Goal: Use online tool/utility: Utilize a website feature to perform a specific function

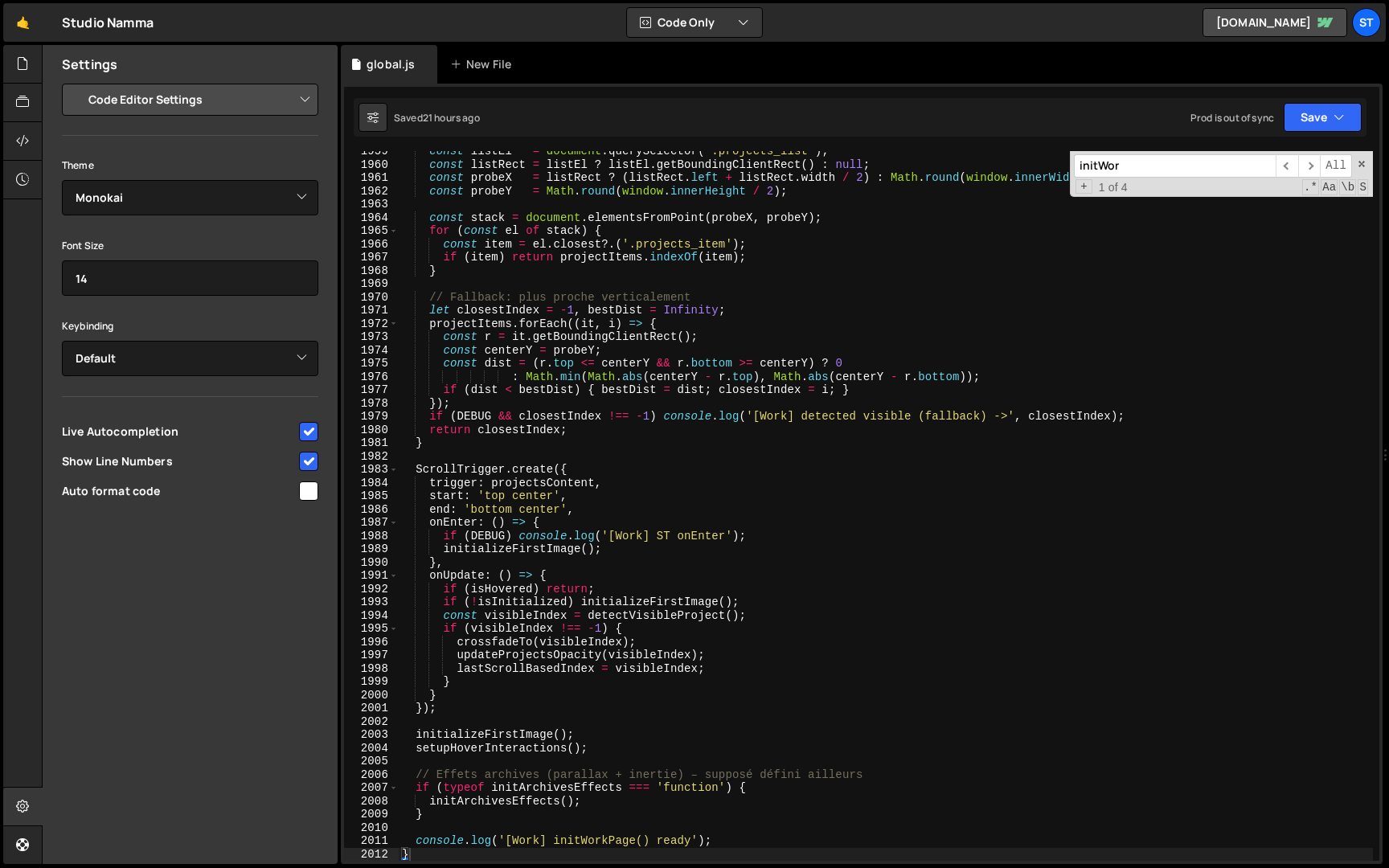
select select "editor"
select select "ace/theme/monokai"
click at [1191, 169] on input "initWor" at bounding box center [1174, 165] width 202 height 24
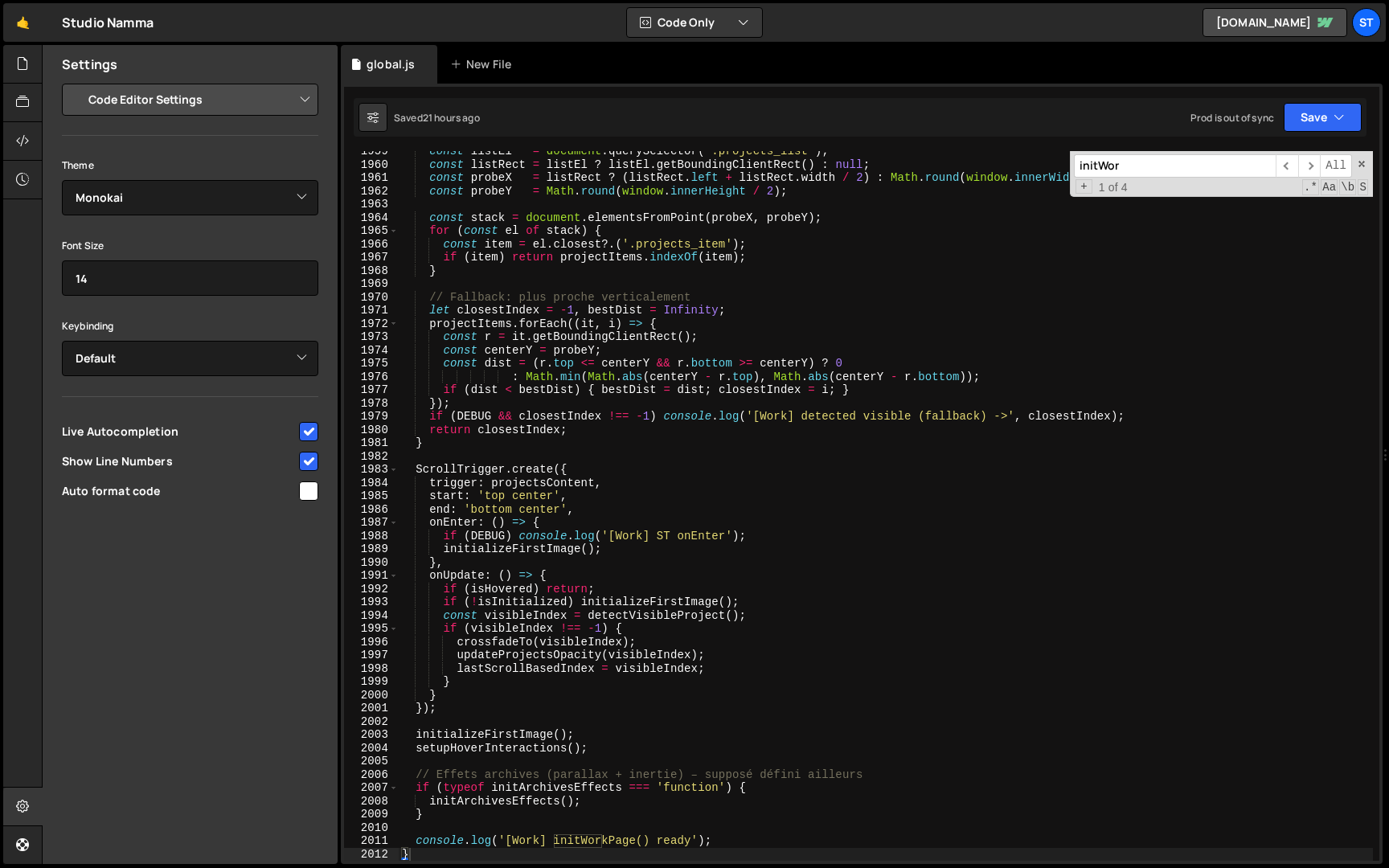
click at [1191, 169] on input "initWor" at bounding box center [1174, 165] width 202 height 24
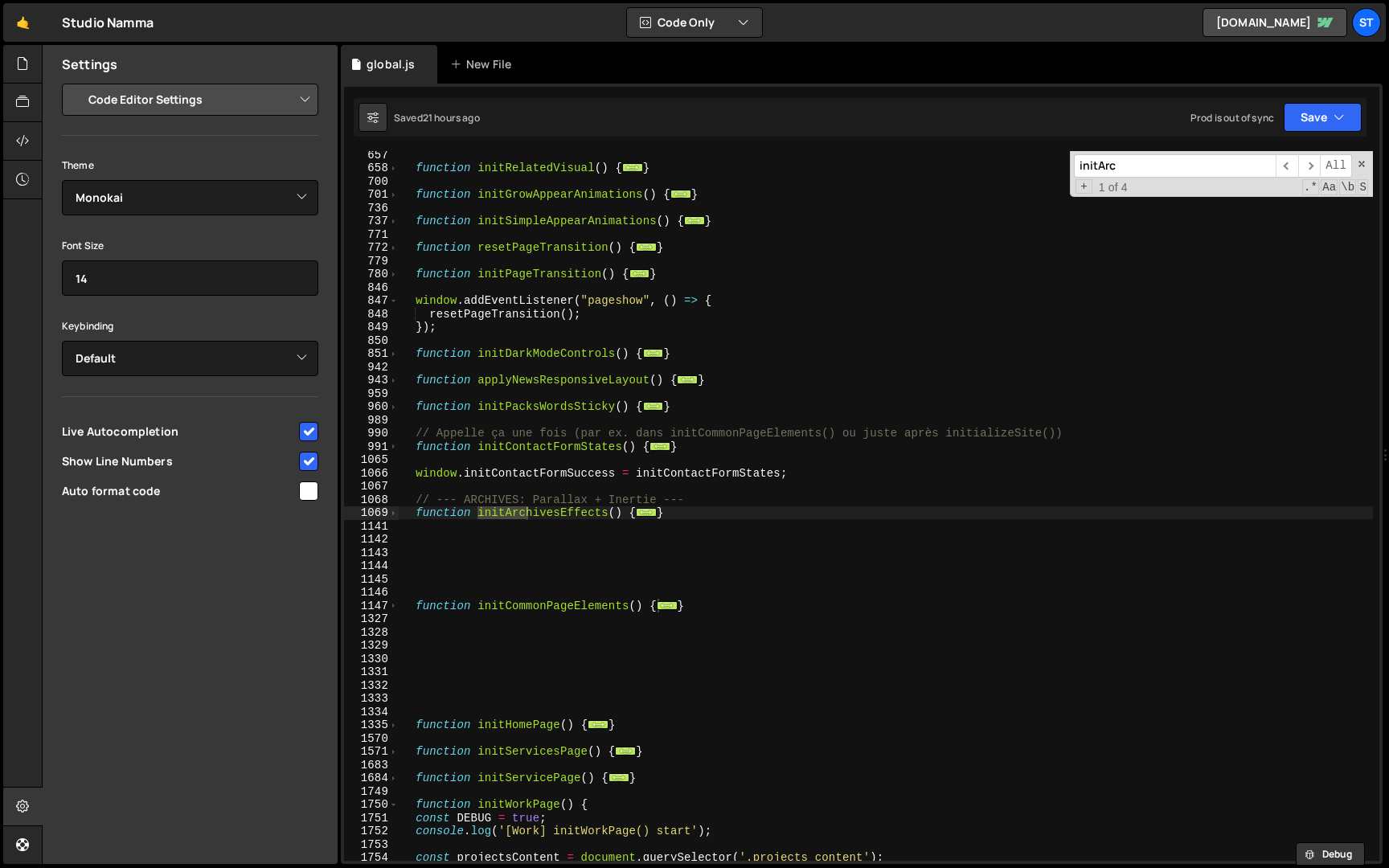
scroll to position [1236, 0]
type input "initArch"
click at [1311, 167] on span "​" at bounding box center [1310, 165] width 23 height 24
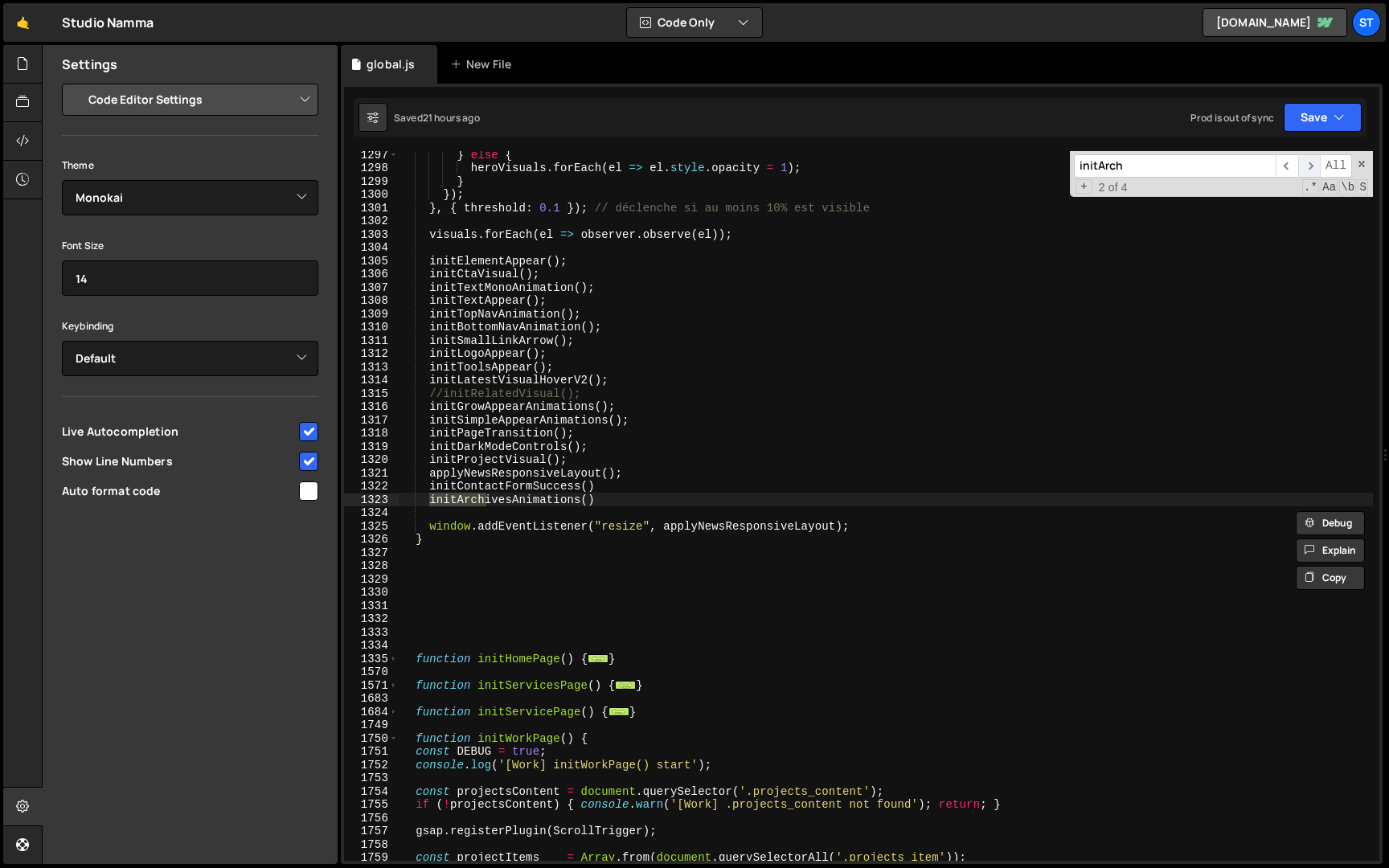
scroll to position [3676, 0]
drag, startPoint x: 631, startPoint y: 501, endPoint x: 631, endPoint y: 491, distance: 10.0
click at [631, 491] on div "} else { heroVisuals . forEach ( el => el . style . opacity = 1 ) ; } }) ; } , …" at bounding box center [886, 515] width 974 height 736
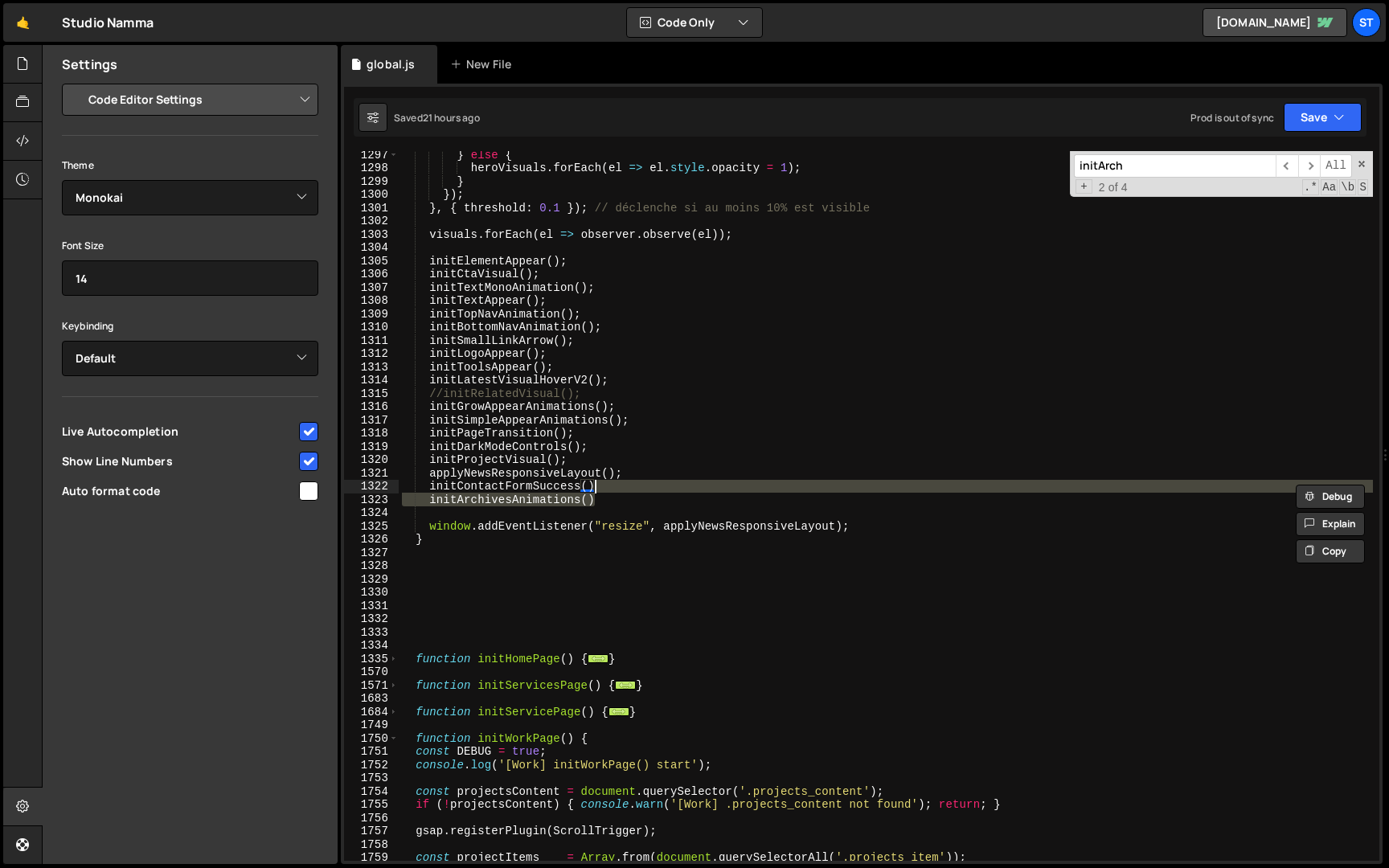
type textarea "initContactFormSuccess()"
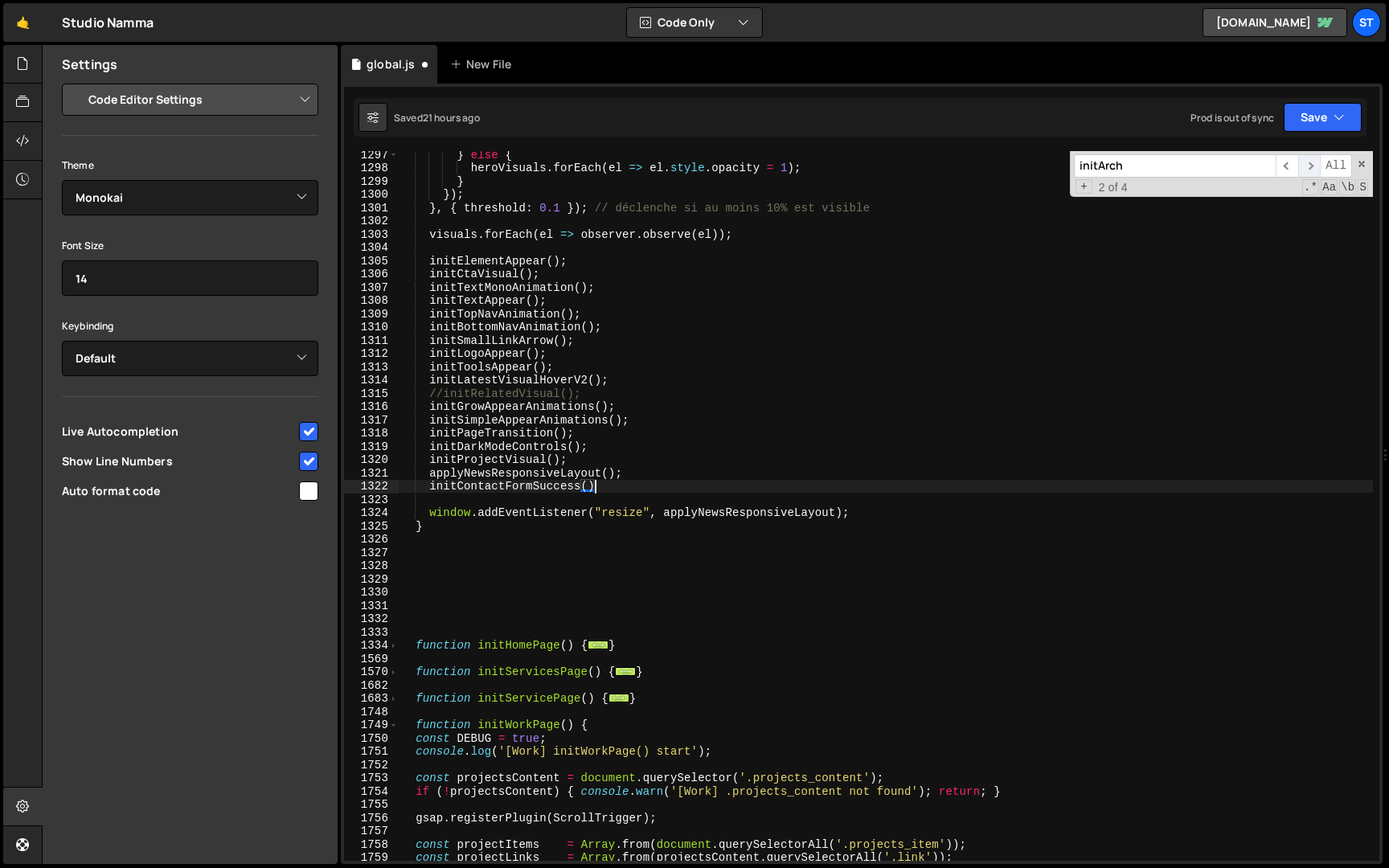
click at [1315, 164] on span "​" at bounding box center [1310, 165] width 23 height 24
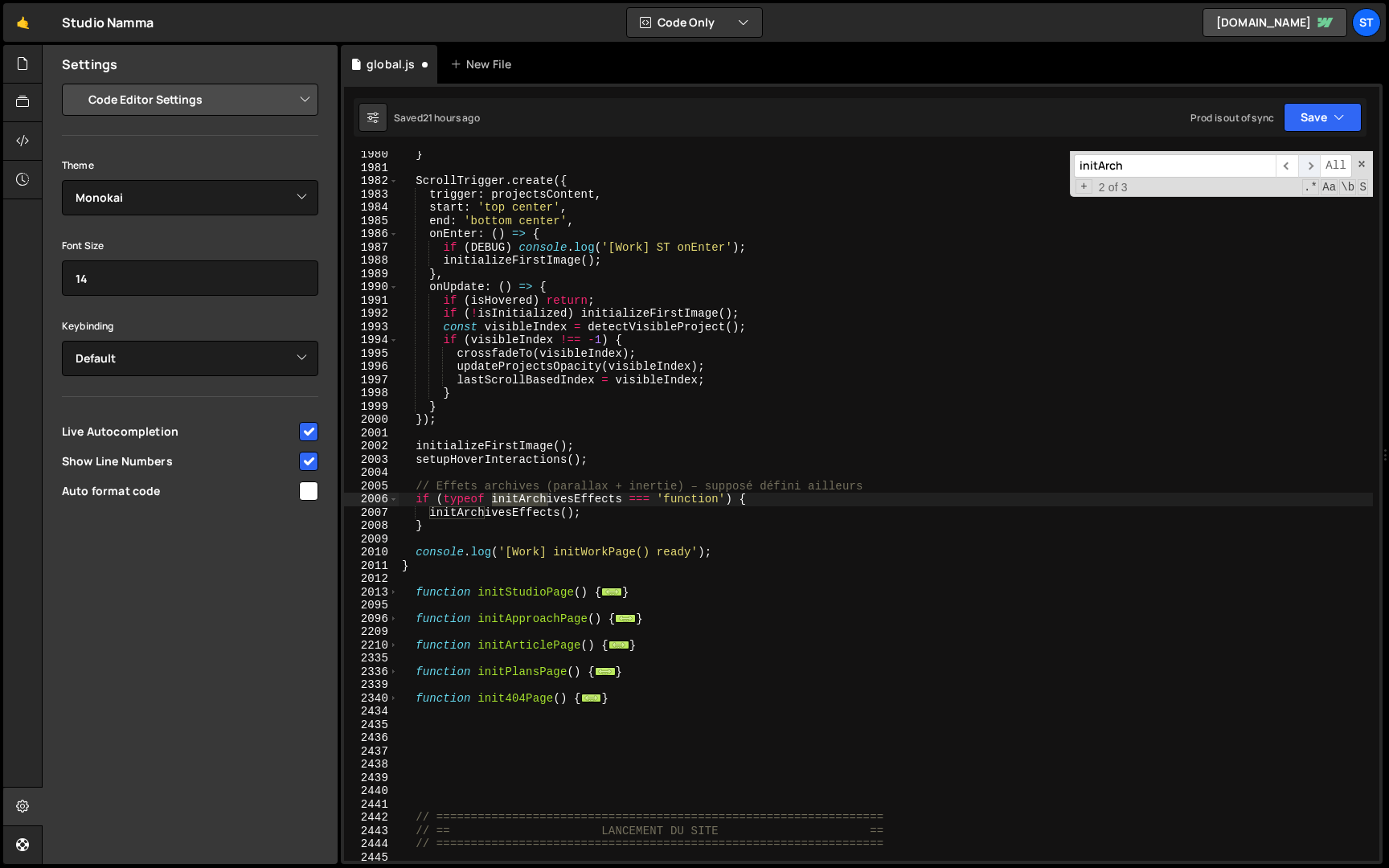
scroll to position [7324, 0]
click at [1315, 164] on span "​" at bounding box center [1310, 165] width 23 height 24
click at [1331, 124] on button "Save" at bounding box center [1323, 118] width 78 height 29
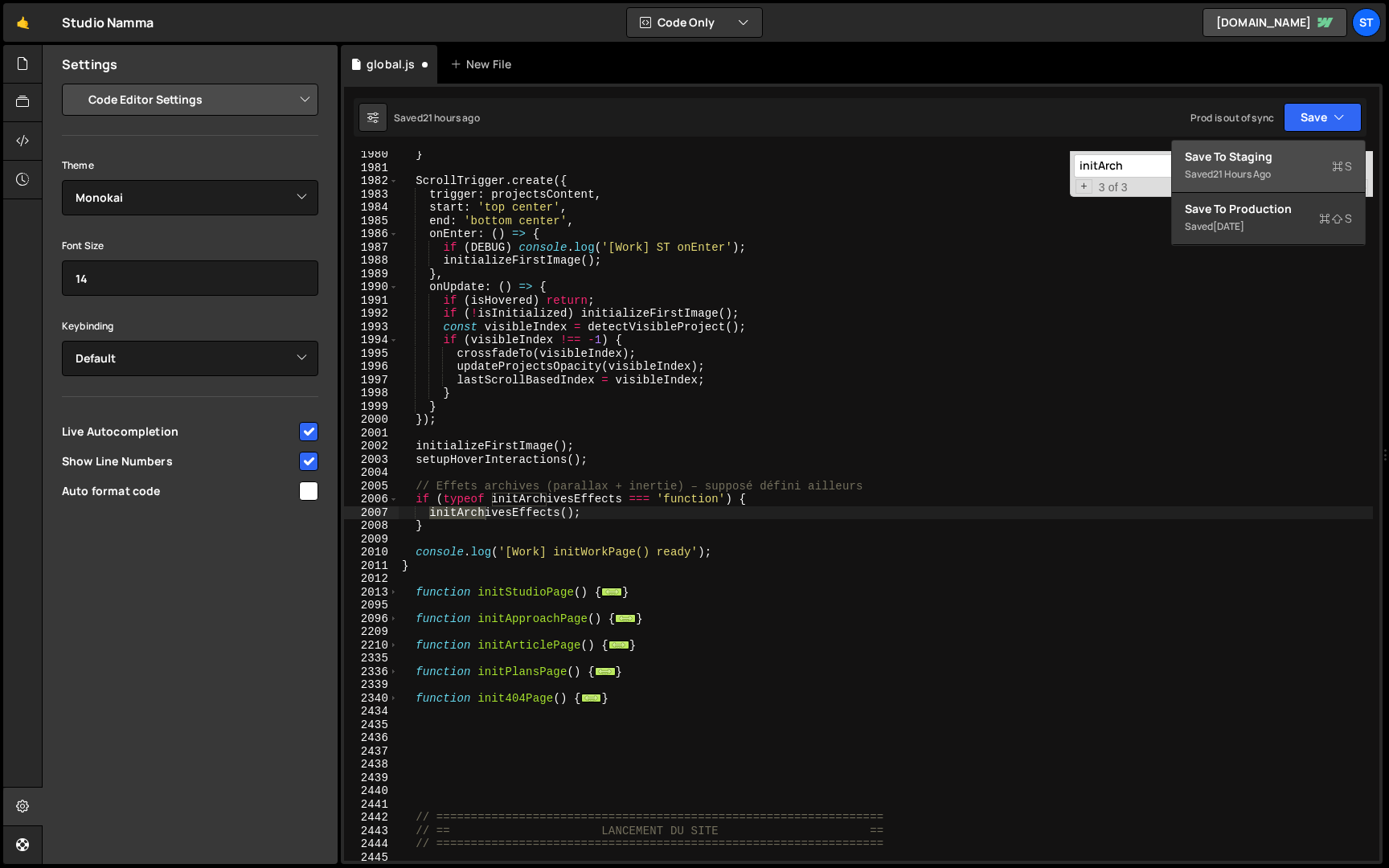
click at [1293, 154] on div "Save to Staging S" at bounding box center [1268, 156] width 167 height 16
